Goal: Task Accomplishment & Management: Manage account settings

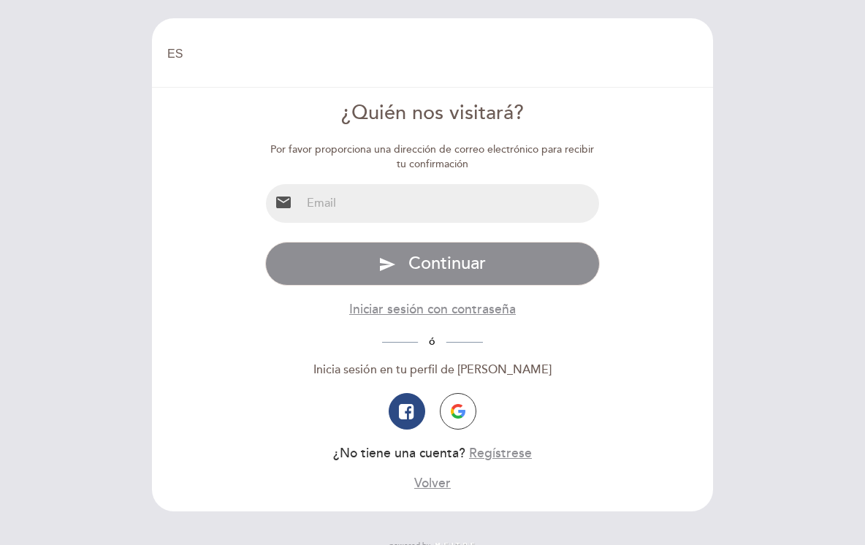
select select "es"
type input "M"
drag, startPoint x: 436, startPoint y: 202, endPoint x: 324, endPoint y: 204, distance: 112.5
click at [324, 204] on input "[EMAIL_ADDRESS]." at bounding box center [450, 203] width 299 height 39
type input "[EMAIL_ADDRESS][DOMAIN_NAME]"
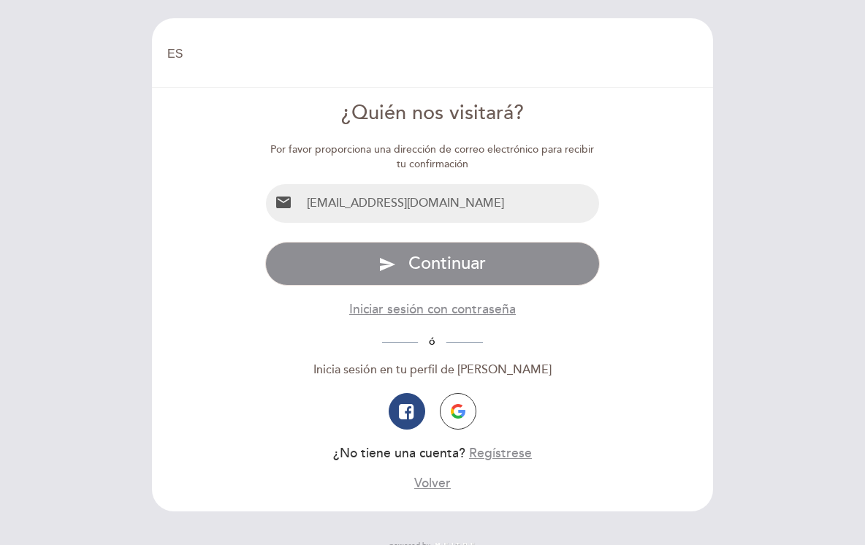
click at [432, 263] on button "send Continuar" at bounding box center [432, 264] width 335 height 44
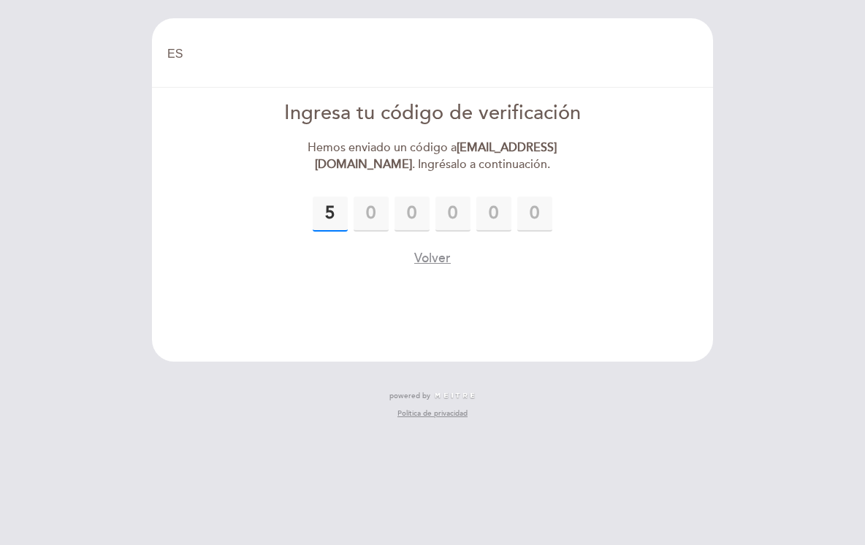
type input "5"
type input "4"
type input "5"
type input "6"
type input "0"
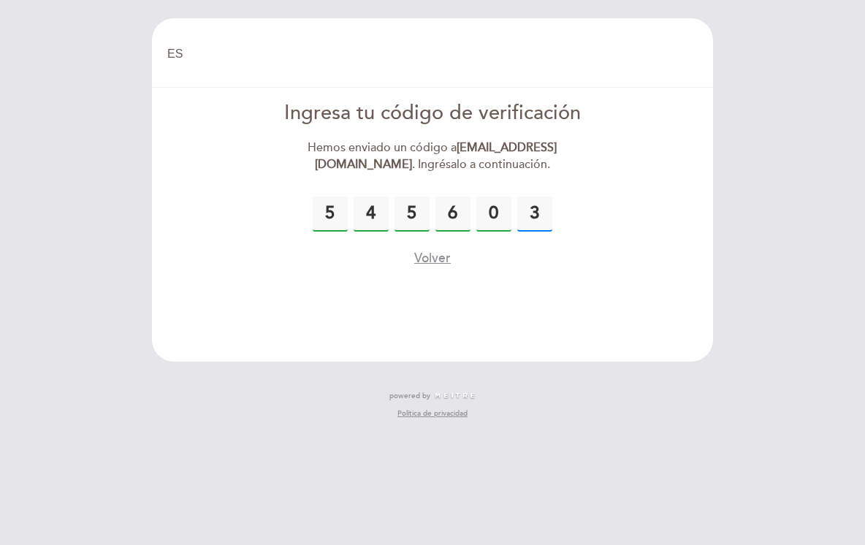
type input "3"
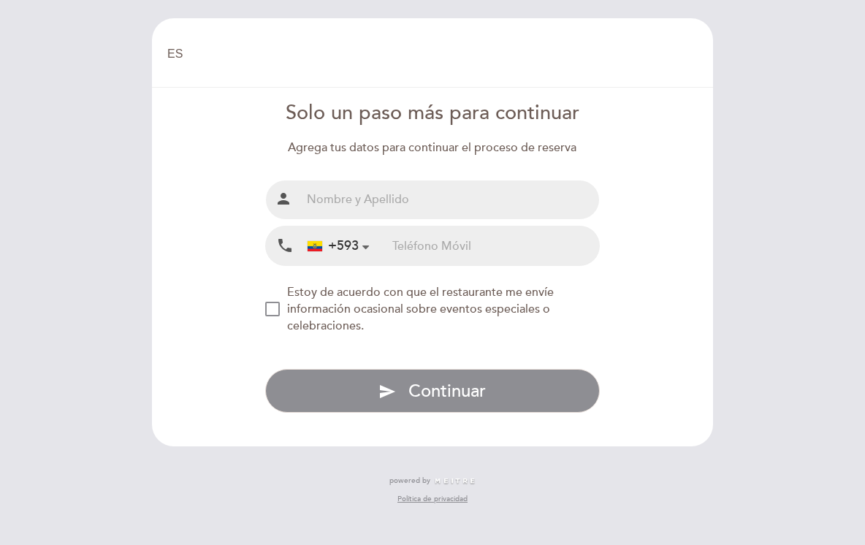
type input "m"
type input "[PERSON_NAME]"
type input "997003347"
click at [280, 303] on div "NEW_MODAL_AGREE_RESTAURANT_SEND_OCCASIONAL_INFO" at bounding box center [272, 309] width 15 height 15
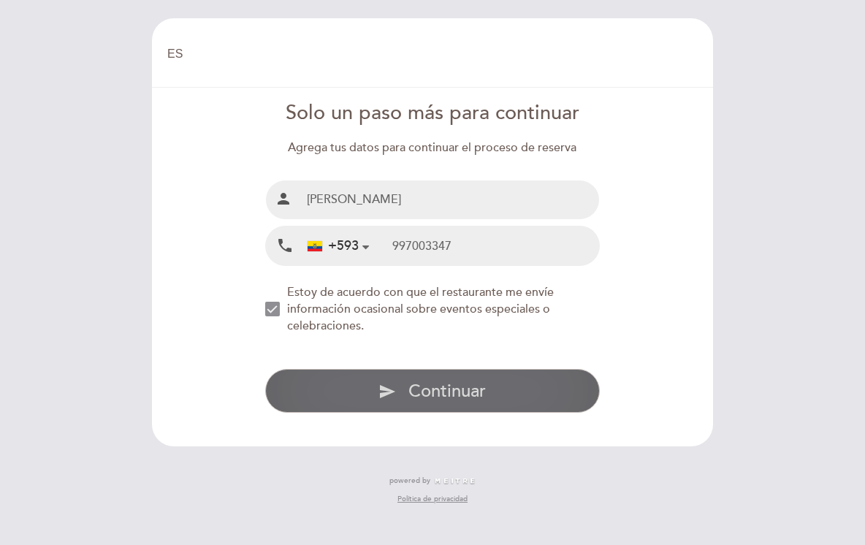
click at [337, 387] on button "send Continuar" at bounding box center [432, 391] width 335 height 44
